Goal: Information Seeking & Learning: Understand process/instructions

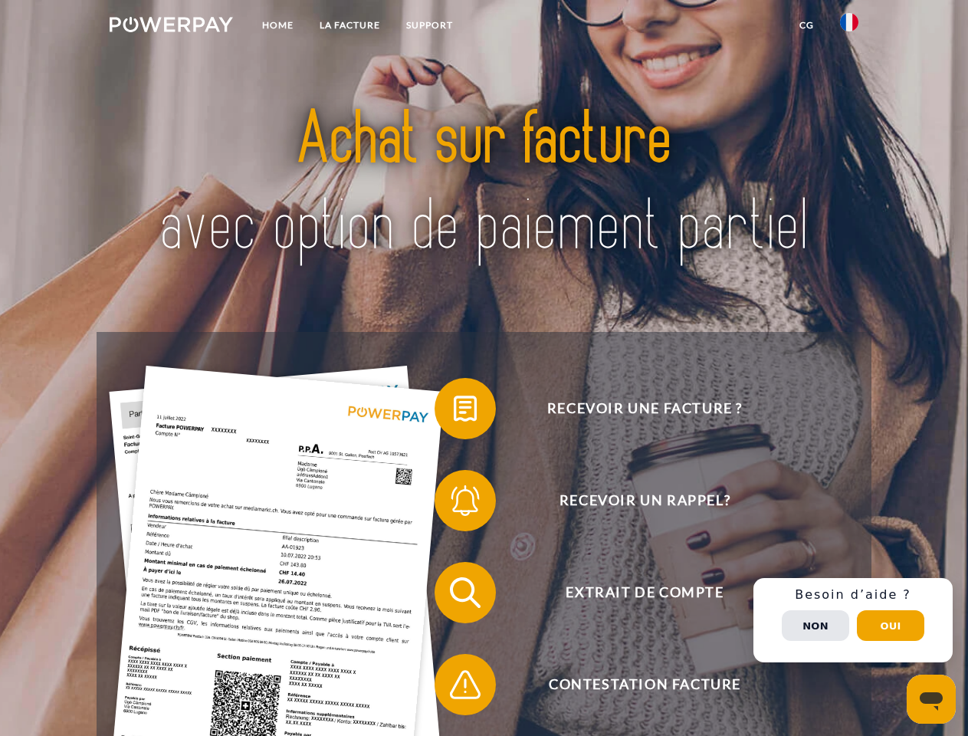
click at [171, 27] on img at bounding box center [171, 24] width 123 height 15
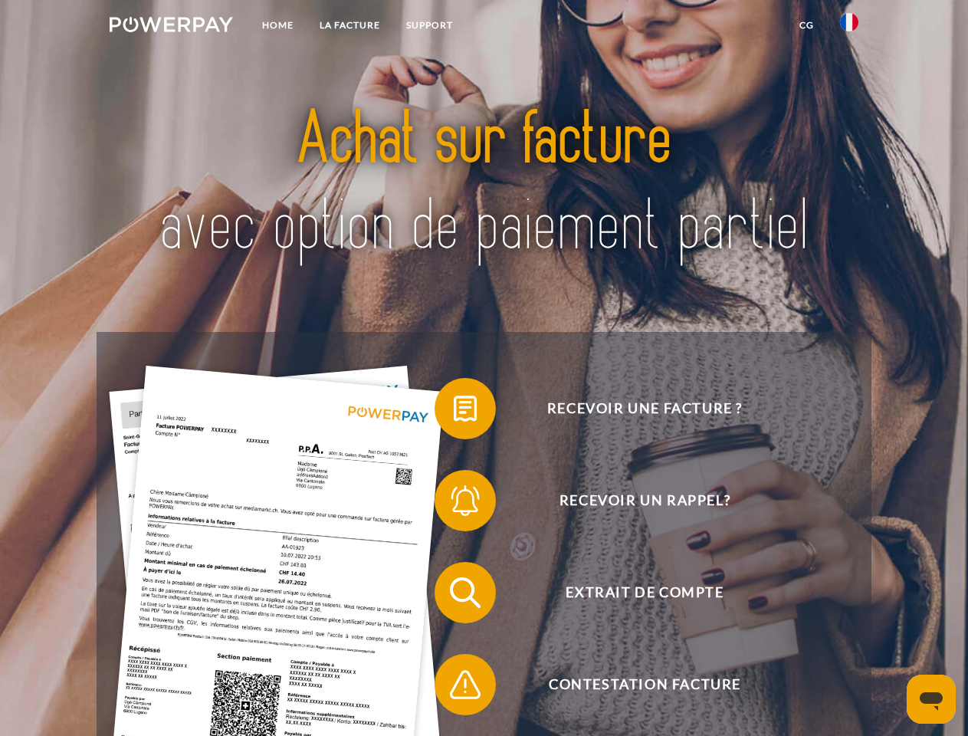
click at [850, 27] on img at bounding box center [849, 22] width 18 height 18
click at [807, 25] on link "CG" at bounding box center [807, 26] width 41 height 28
click at [454, 412] on span at bounding box center [442, 408] width 77 height 77
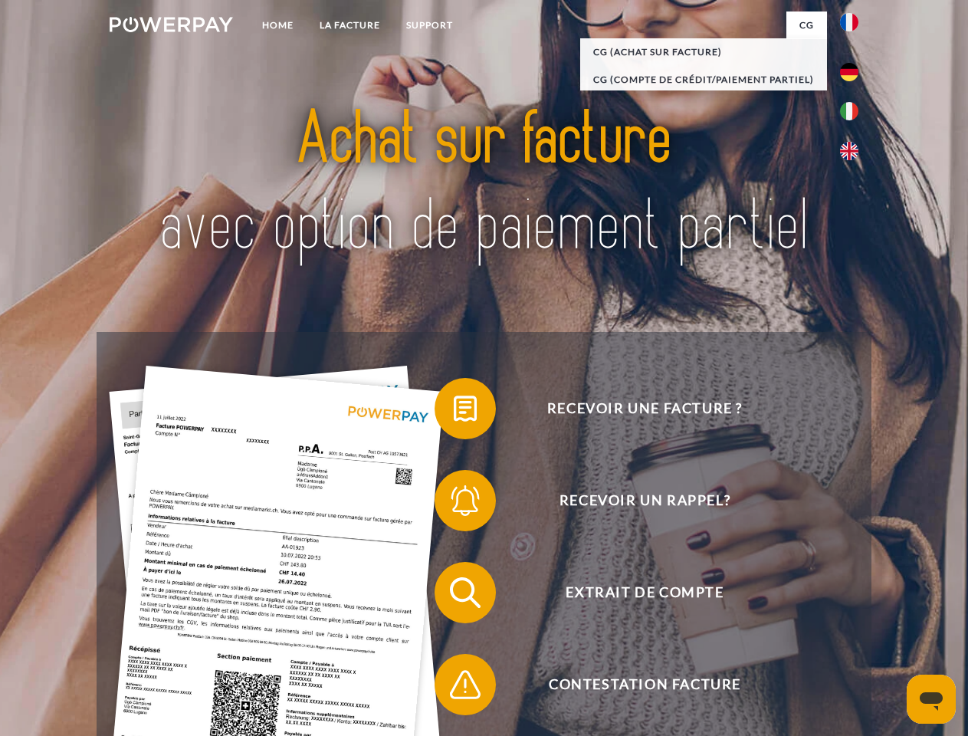
click at [454, 504] on span at bounding box center [442, 500] width 77 height 77
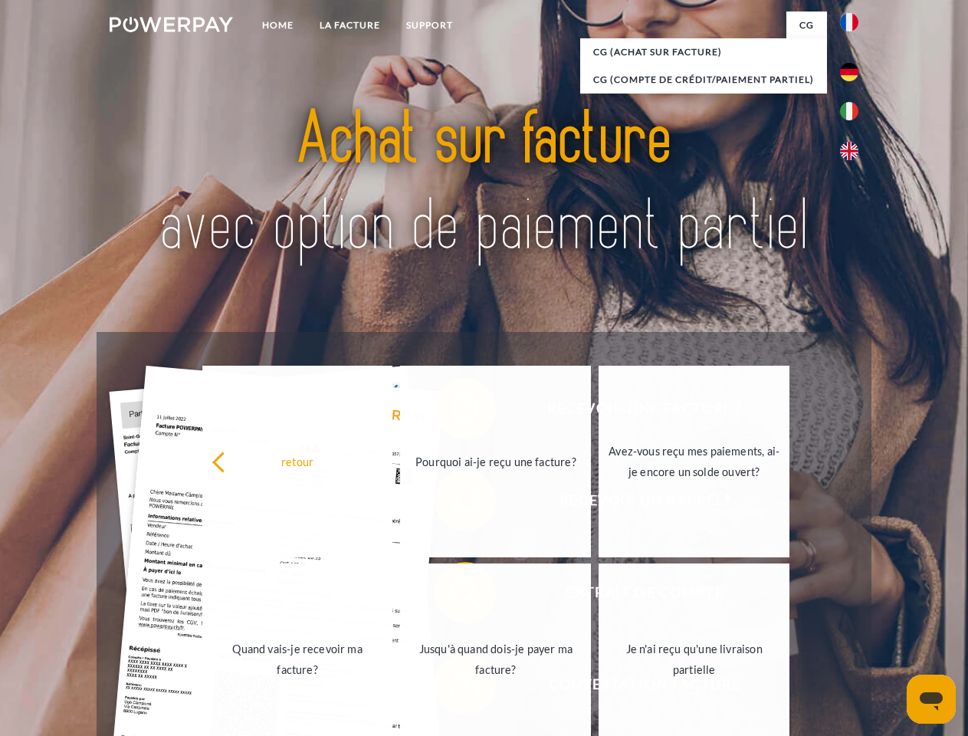
click at [454, 596] on link "Jusqu'à quand dois-je payer ma facture?" at bounding box center [495, 660] width 191 height 192
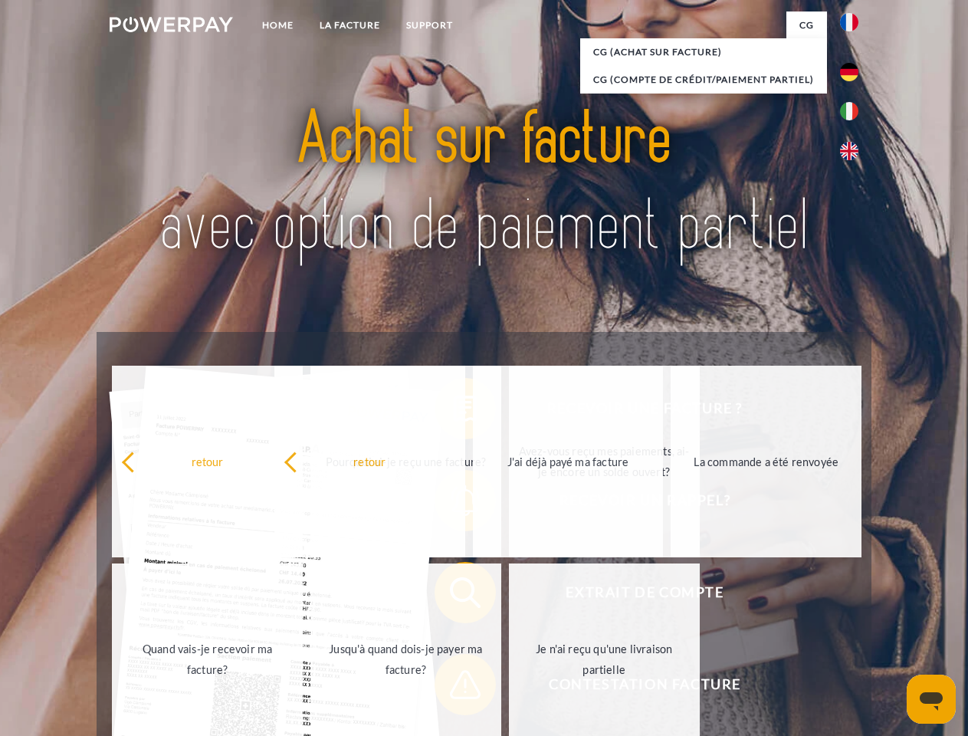
click at [454, 688] on div "Recevoir une facture ? Recevoir un rappel? Extrait de compte retour" at bounding box center [484, 638] width 774 height 613
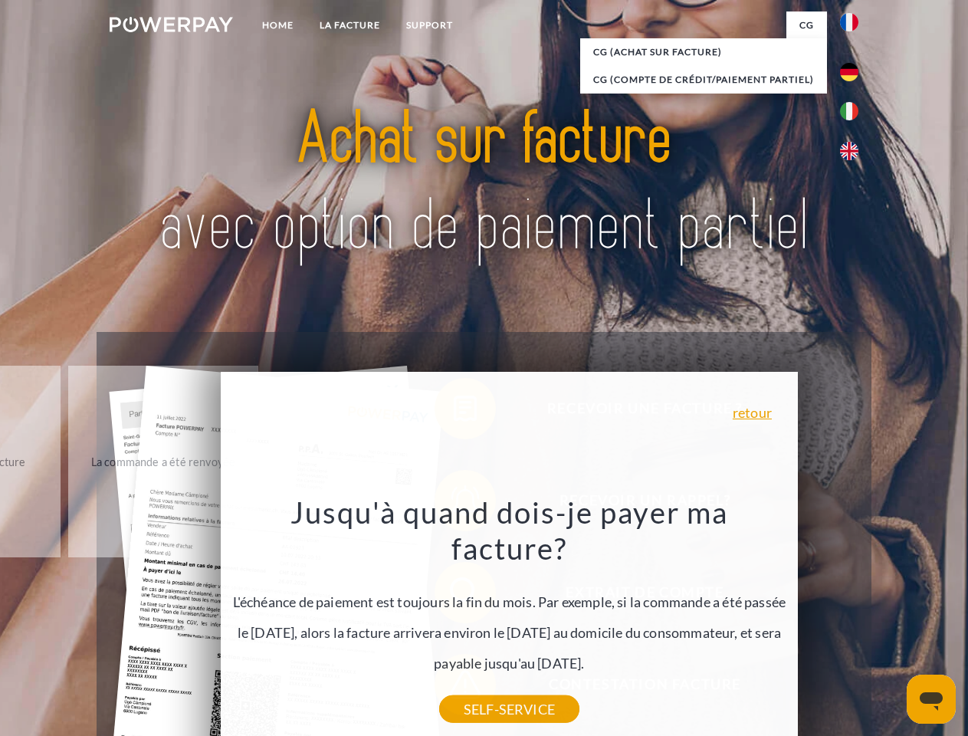
click at [853, 620] on div "Recevoir une facture ? Recevoir un rappel? Extrait de compte retour" at bounding box center [484, 638] width 774 height 613
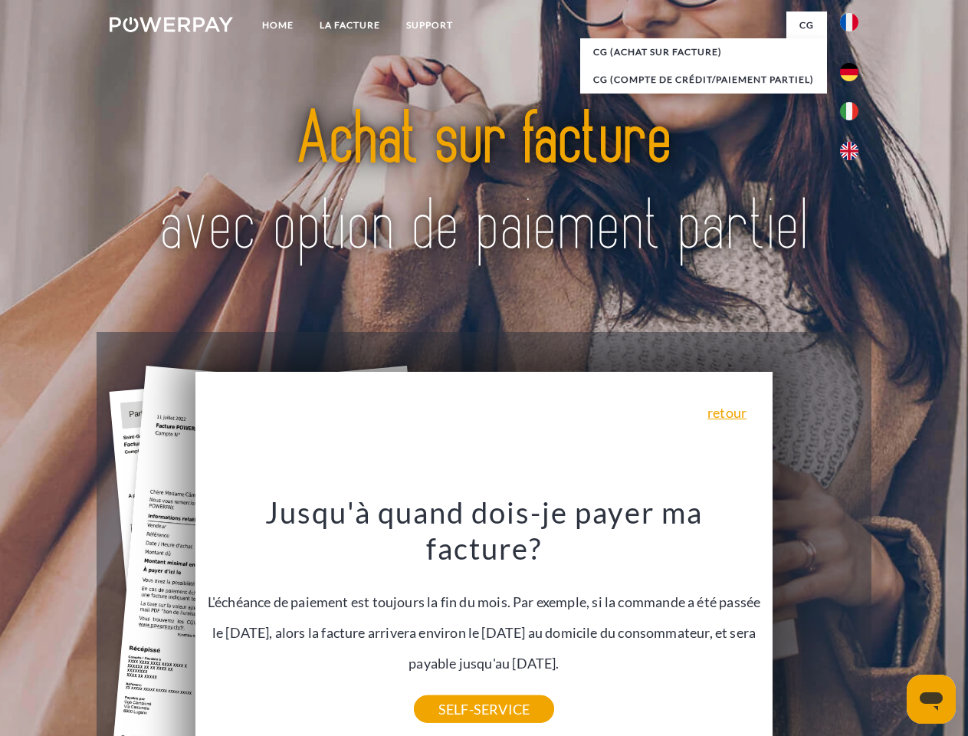
click at [816, 623] on span "Extrait de compte" at bounding box center [645, 592] width 376 height 61
click at [891, 626] on header "Home LA FACTURE Support" at bounding box center [484, 529] width 968 height 1059
